Goal: Transaction & Acquisition: Download file/media

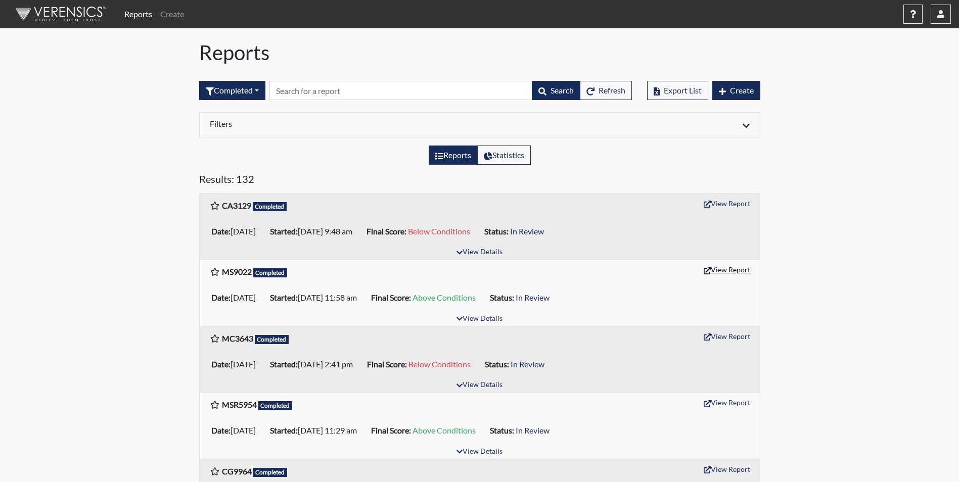
click at [742, 270] on button "View Report" at bounding box center [727, 270] width 56 height 16
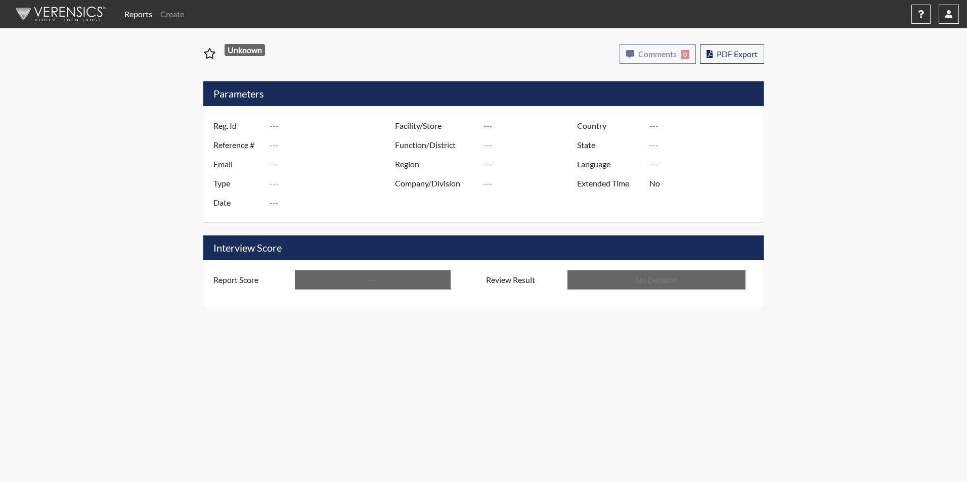
type input "MS9022"
type input "51521"
type input "---"
type input "Corrections Pre-Employment"
type input "Sep 30, 2025"
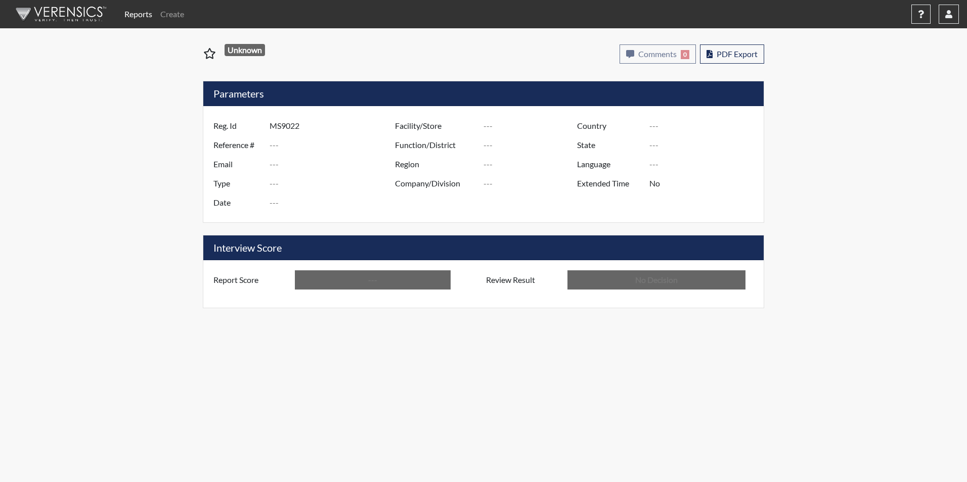
type input "GD&CP*"
type input "[GEOGRAPHIC_DATA]"
type input "[US_STATE]"
type input "English"
type input "Above Conditions"
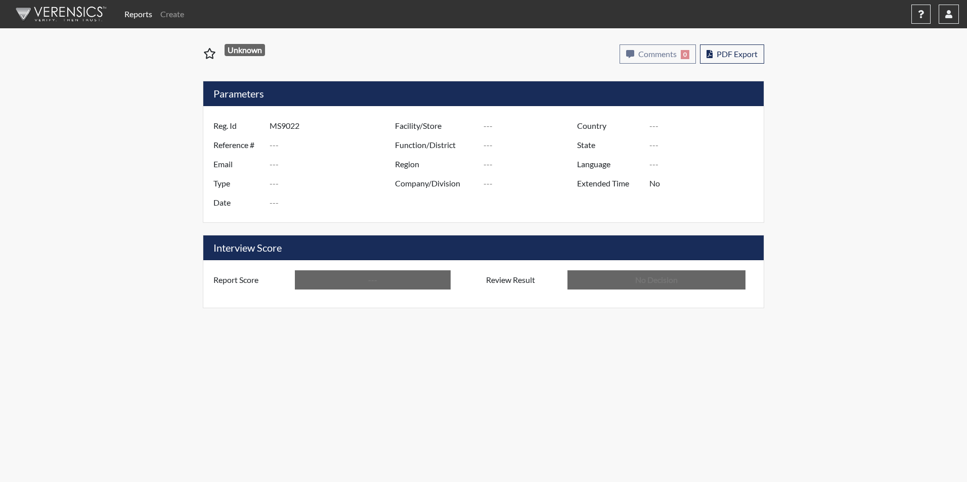
type input "In Review"
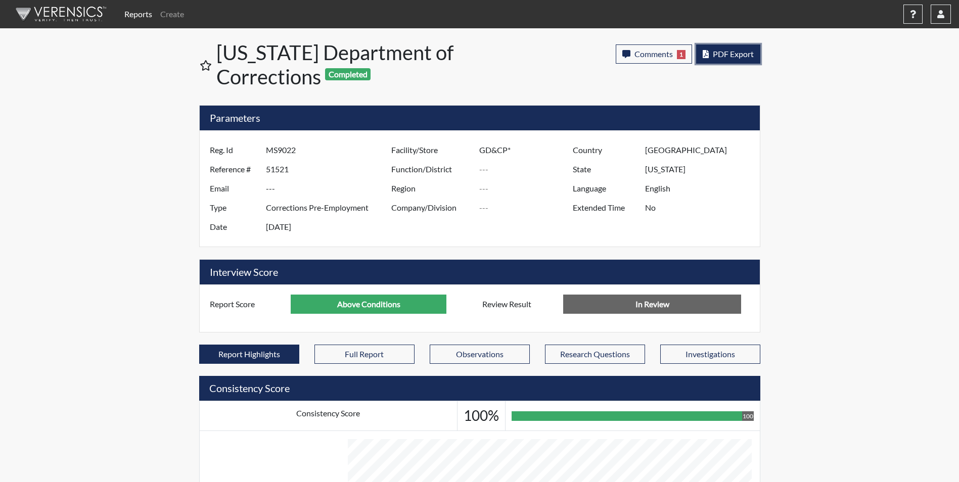
scroll to position [168, 420]
click at [738, 59] on button "PDF Export" at bounding box center [728, 54] width 64 height 19
